Goal: Check status

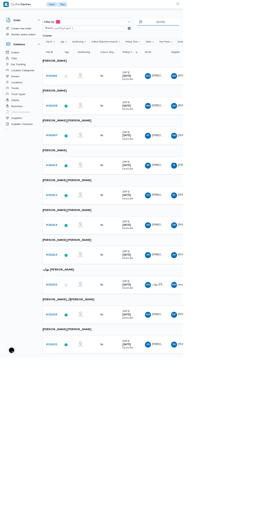
click at [244, 32] on input "[DATE]" at bounding box center [232, 32] width 62 height 11
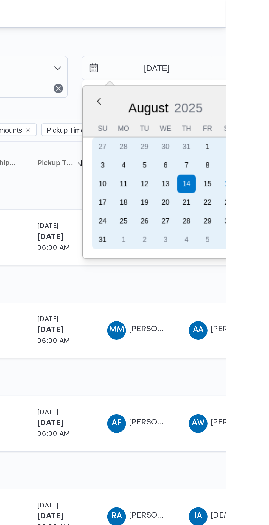
click at [268, 86] on div "16" at bounding box center [270, 86] width 9 height 9
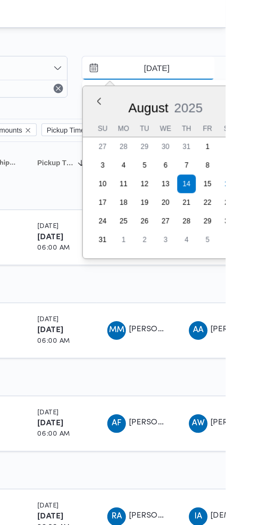
type input "[DATE]"
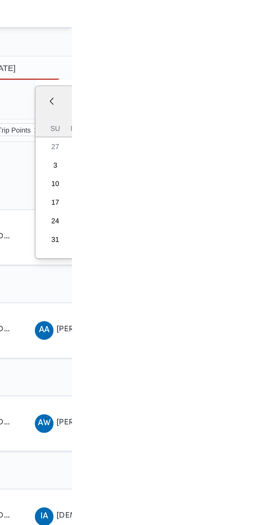
type input "[DATE]"
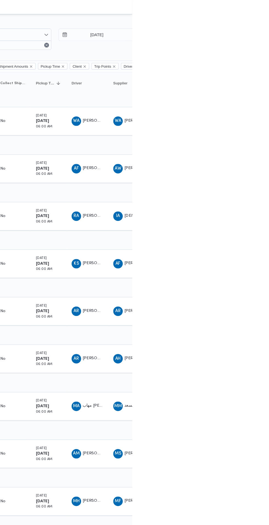
scroll to position [0, 9]
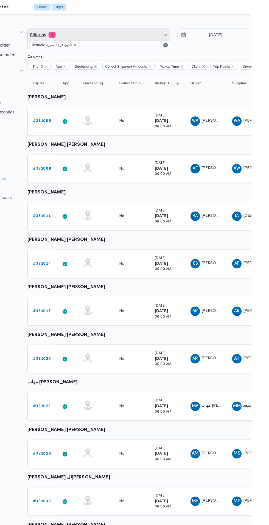
click at [144, 28] on span "Filter by 1" at bounding box center [128, 32] width 131 height 11
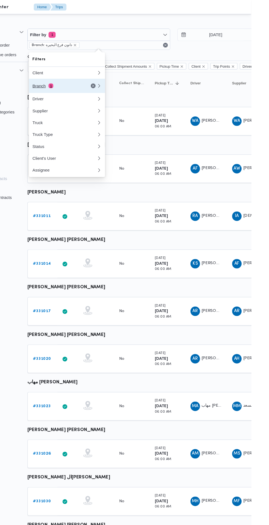
click at [102, 81] on div "Branch 1" at bounding box center [90, 79] width 46 height 4
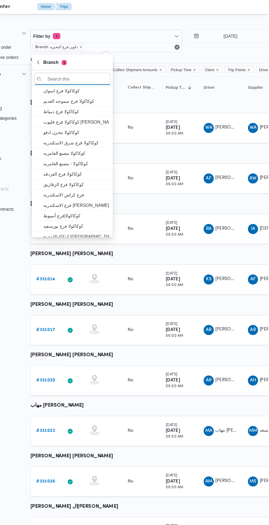
scroll to position [0, 9]
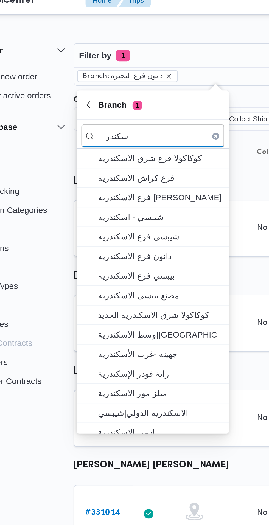
type input "سكندر"
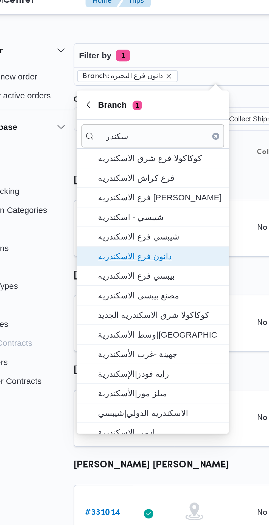
click at [100, 127] on span "دانون فرع الاسكندريه" at bounding box center [102, 124] width 57 height 7
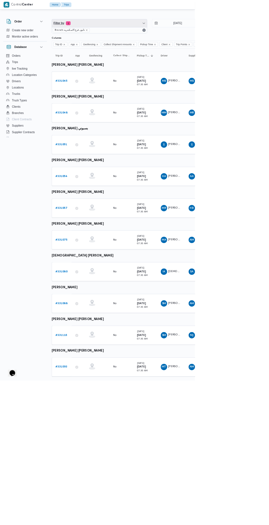
click at [151, 32] on span "Filter by 1" at bounding box center [137, 32] width 131 height 11
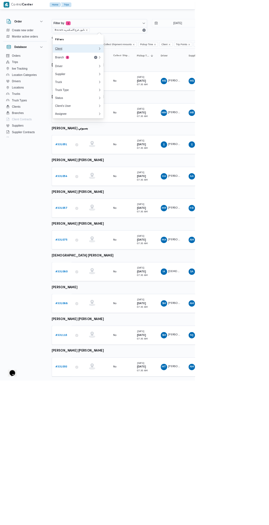
click at [119, 67] on div "Client" at bounding box center [105, 67] width 59 height 4
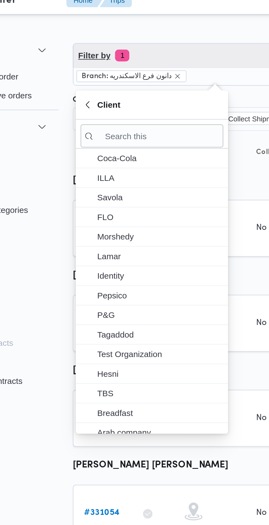
click at [103, 35] on span "Filter by 1" at bounding box center [137, 32] width 131 height 11
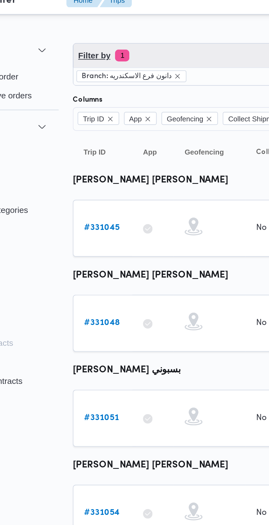
click at [117, 30] on span "Filter by 1" at bounding box center [137, 32] width 131 height 11
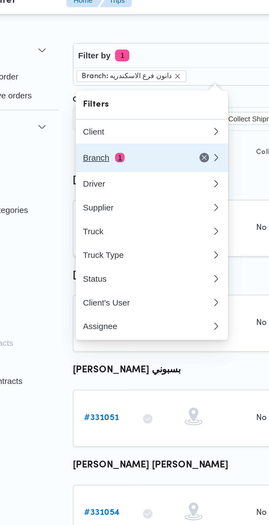
click at [103, 80] on div "Branch 1" at bounding box center [99, 79] width 46 height 4
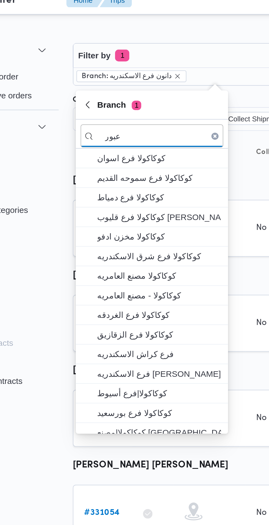
type input "عبور"
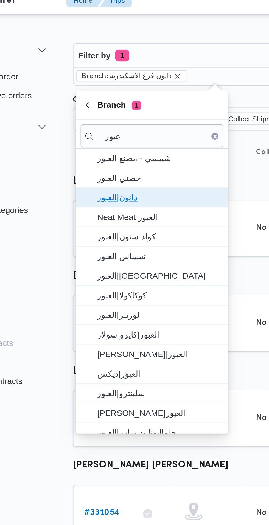
click at [115, 96] on span "دانون|العبور" at bounding box center [111, 97] width 57 height 7
